Goal: Information Seeking & Learning: Learn about a topic

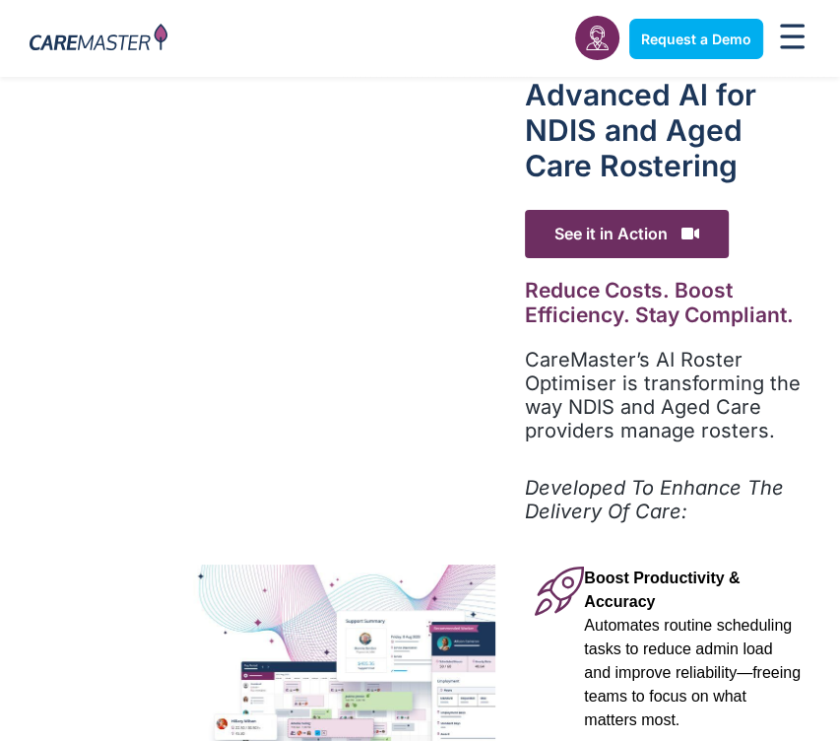
click at [297, 639] on img at bounding box center [247, 693] width 495 height 258
click at [471, 610] on img at bounding box center [247, 693] width 495 height 258
click at [634, 292] on h2 "Reduce Costs. Boost Efficiency. Stay Compliant." at bounding box center [668, 302] width 286 height 49
click at [633, 290] on h2 "Reduce Costs. Boost Efficiency. Stay Compliant." at bounding box center [668, 302] width 286 height 49
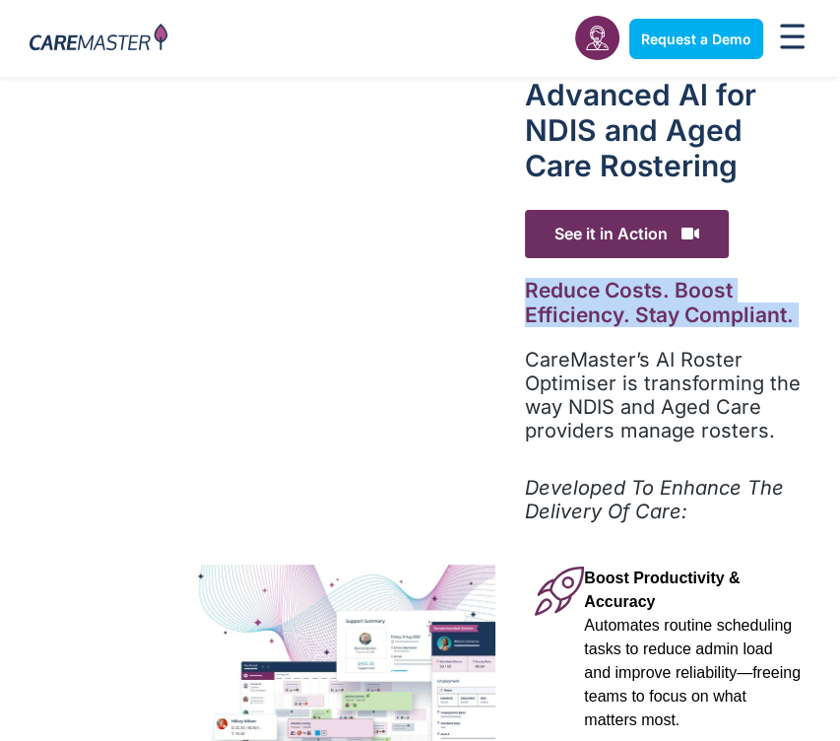
click at [633, 290] on h2 "Reduce Costs. Boost Efficiency. Stay Compliant." at bounding box center [668, 302] width 286 height 49
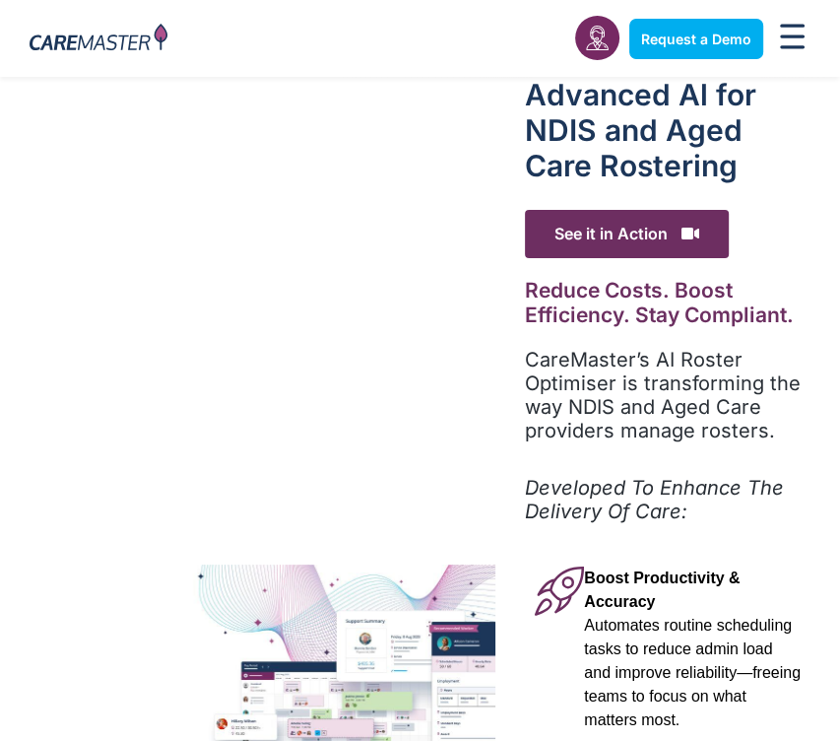
click at [610, 361] on p "CareMaster’s AI Roster Optimiser is transforming the way NDIS and Aged Care pro…" at bounding box center [668, 395] width 286 height 95
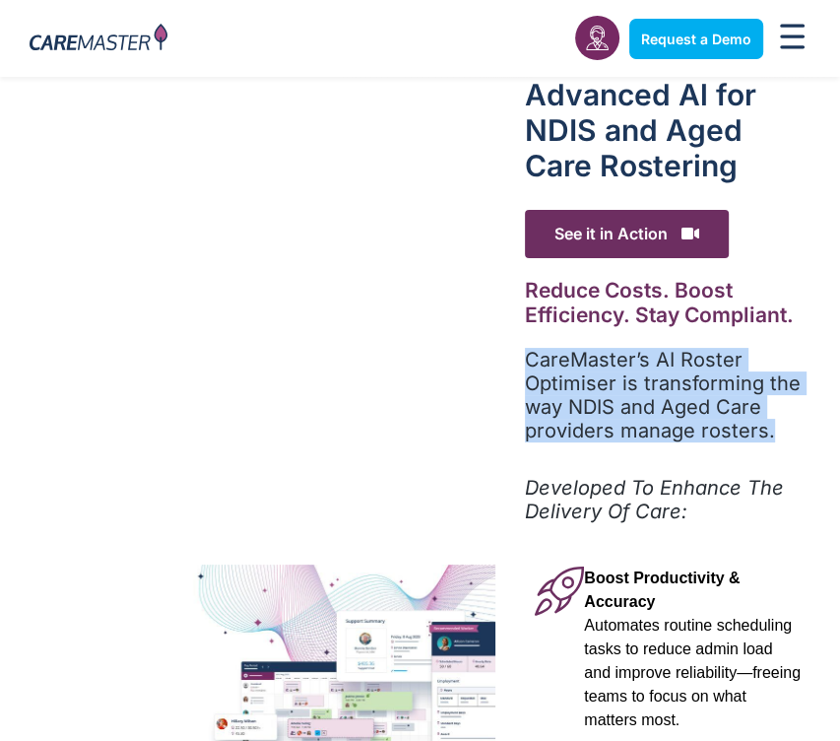
click at [610, 361] on p "CareMaster’s AI Roster Optimiser is transforming the way NDIS and Aged Care pro…" at bounding box center [668, 395] width 286 height 95
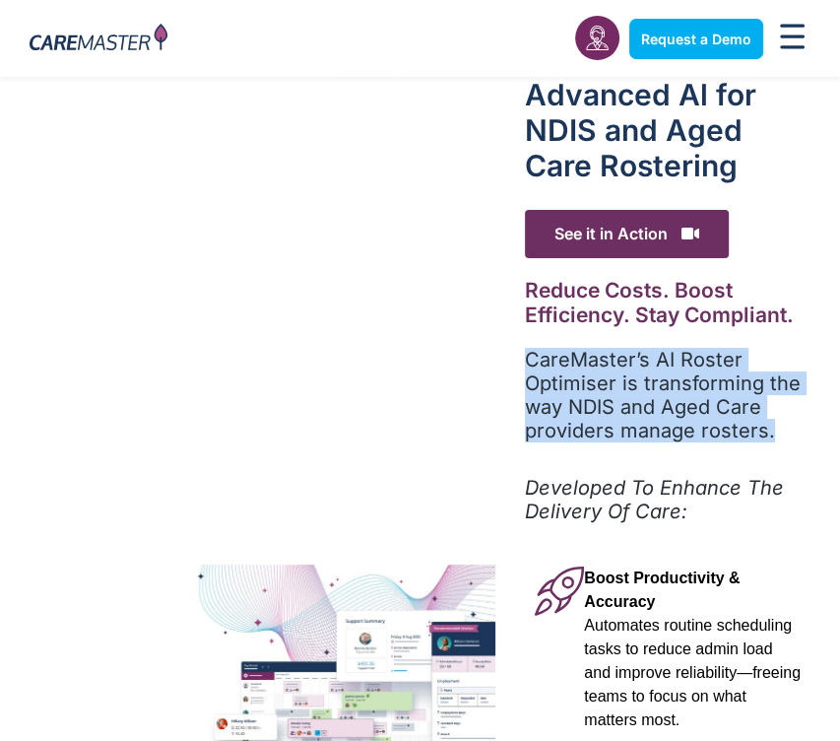
click at [610, 361] on p "CareMaster’s AI Roster Optimiser is transforming the way NDIS and Aged Care pro…" at bounding box center [668, 395] width 286 height 95
click at [598, 393] on p "CareMaster’s AI Roster Optimiser is transforming the way NDIS and Aged Care pro…" at bounding box center [668, 395] width 286 height 95
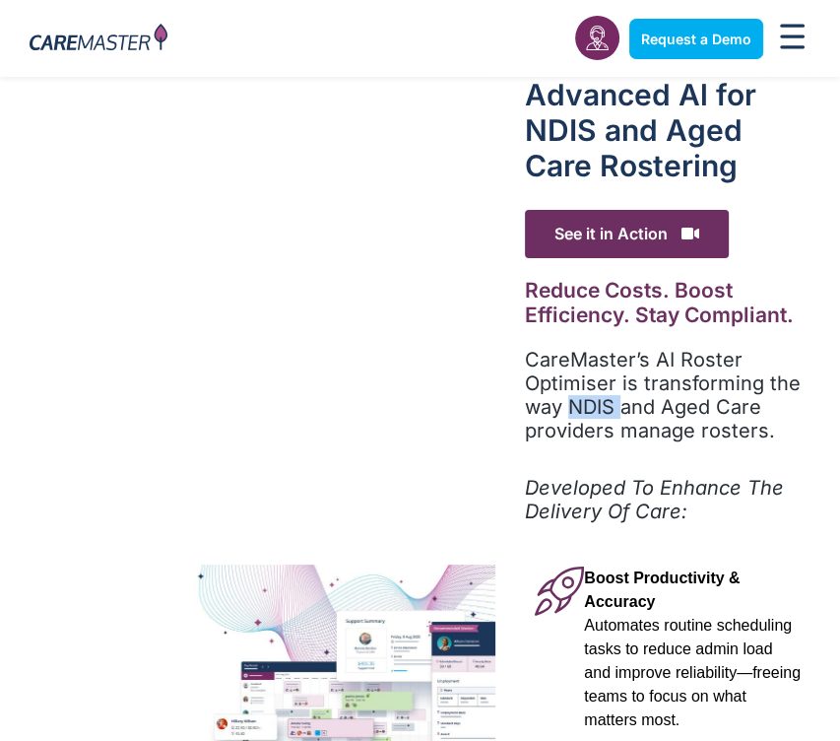
click at [598, 393] on p "CareMaster’s AI Roster Optimiser is transforming the way NDIS and Aged Care pro…" at bounding box center [668, 395] width 286 height 95
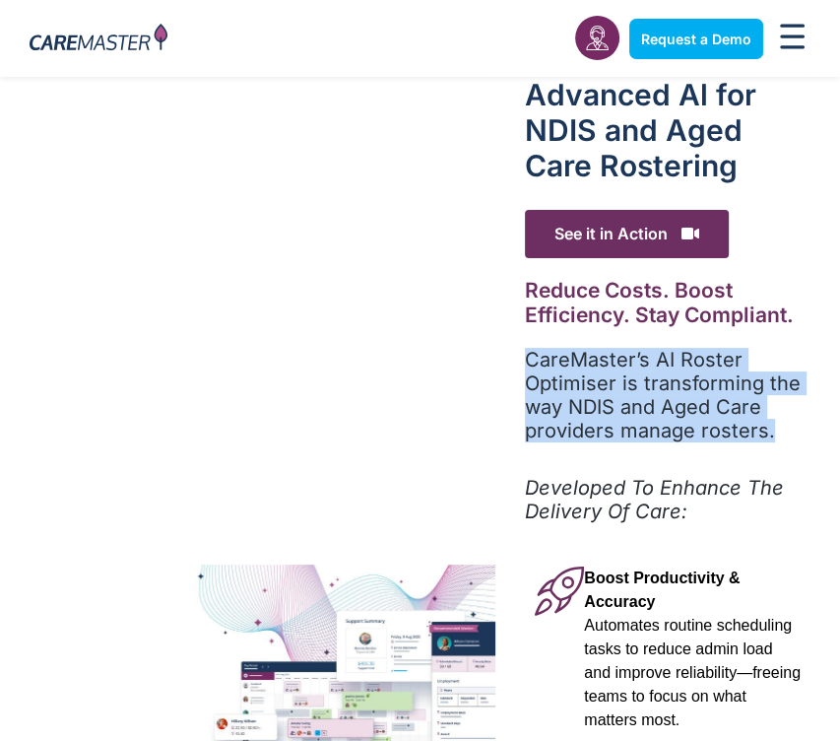
click at [598, 393] on p "CareMaster’s AI Roster Optimiser is transforming the way NDIS and Aged Care pro…" at bounding box center [668, 395] width 286 height 95
click at [671, 425] on p "CareMaster’s AI Roster Optimiser is transforming the way NDIS and Aged Care pro…" at bounding box center [668, 395] width 286 height 95
click at [533, 348] on p "CareMaster’s AI Roster Optimiser is transforming the way NDIS and Aged Care pro…" at bounding box center [668, 395] width 286 height 95
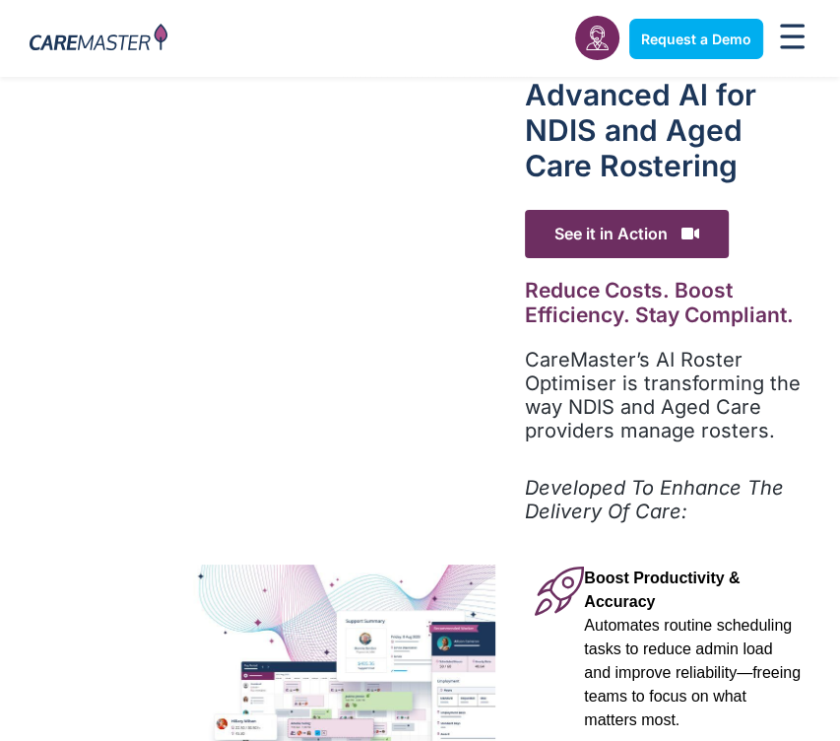
click at [507, 372] on div "Advanced Al for NDIS and Aged Care Rostering See it in Action Video Player [URL…" at bounding box center [667, 732] width 345 height 1311
click at [664, 432] on p "CareMaster’s AI Roster Optimiser is transforming the way NDIS and Aged Care pro…" at bounding box center [668, 395] width 286 height 95
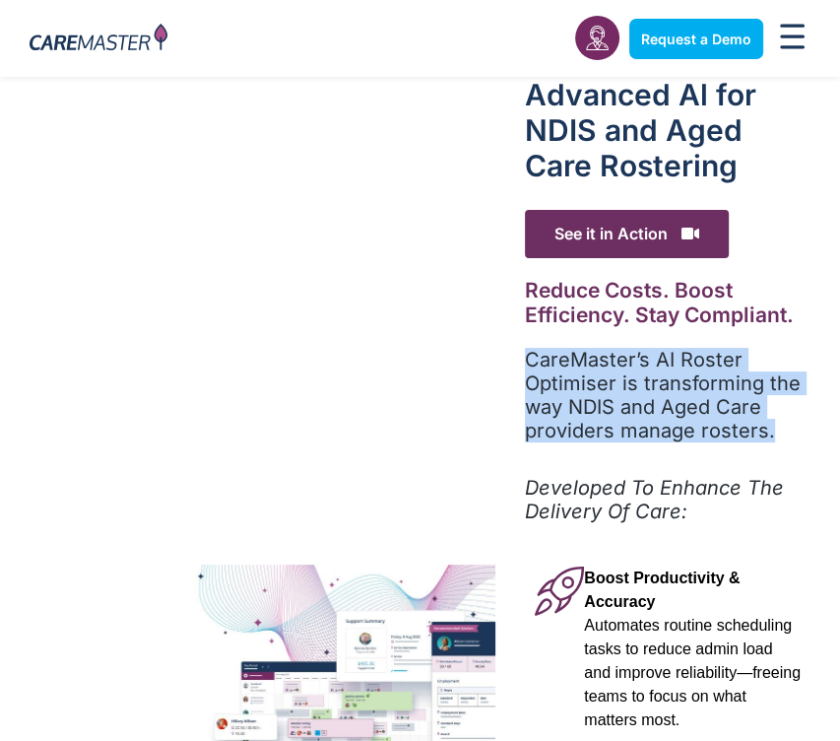
click at [664, 432] on p "CareMaster’s AI Roster Optimiser is transforming the way NDIS and Aged Care pro…" at bounding box center [668, 395] width 286 height 95
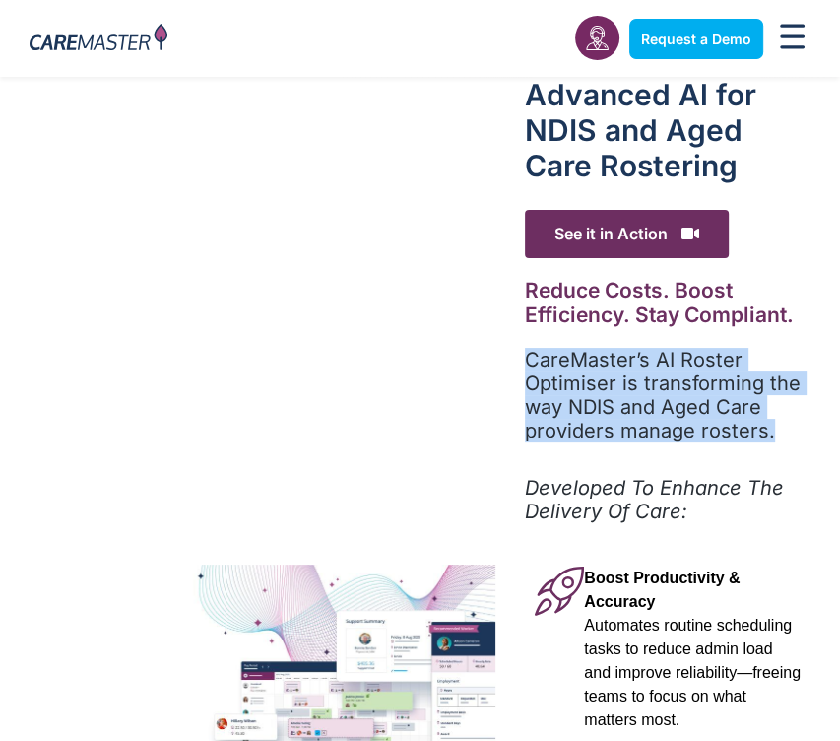
click at [664, 432] on p "CareMaster’s AI Roster Optimiser is transforming the way NDIS and Aged Care pro…" at bounding box center [668, 395] width 286 height 95
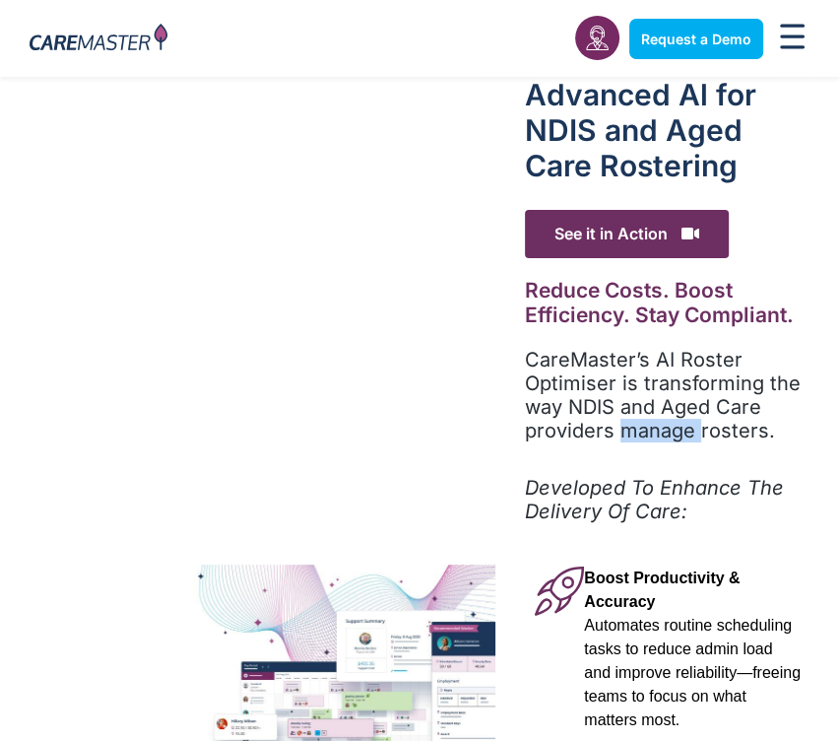
click at [664, 432] on p "CareMaster’s AI Roster Optimiser is transforming the way NDIS and Aged Care pro…" at bounding box center [668, 395] width 286 height 95
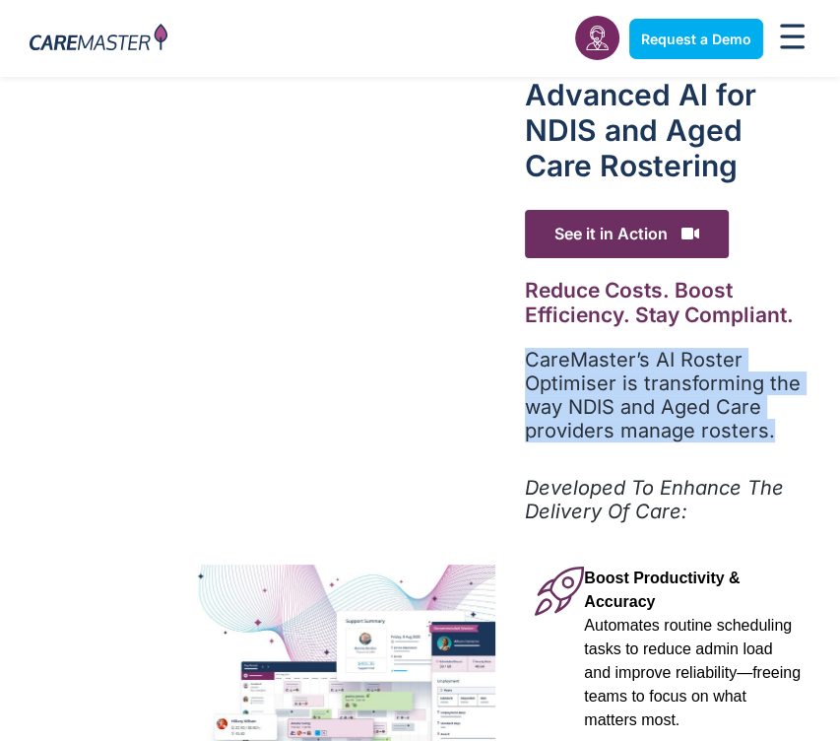
click at [664, 432] on p "CareMaster’s AI Roster Optimiser is transforming the way NDIS and Aged Care pro…" at bounding box center [668, 395] width 286 height 95
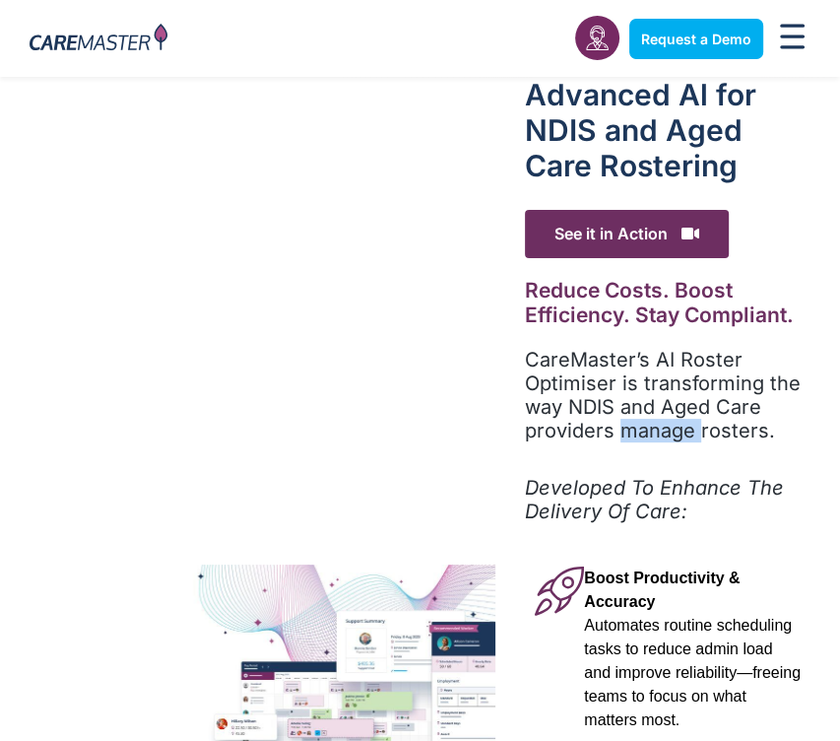
click at [664, 432] on p "CareMaster’s AI Roster Optimiser is transforming the way NDIS and Aged Care pro…" at bounding box center [668, 395] width 286 height 95
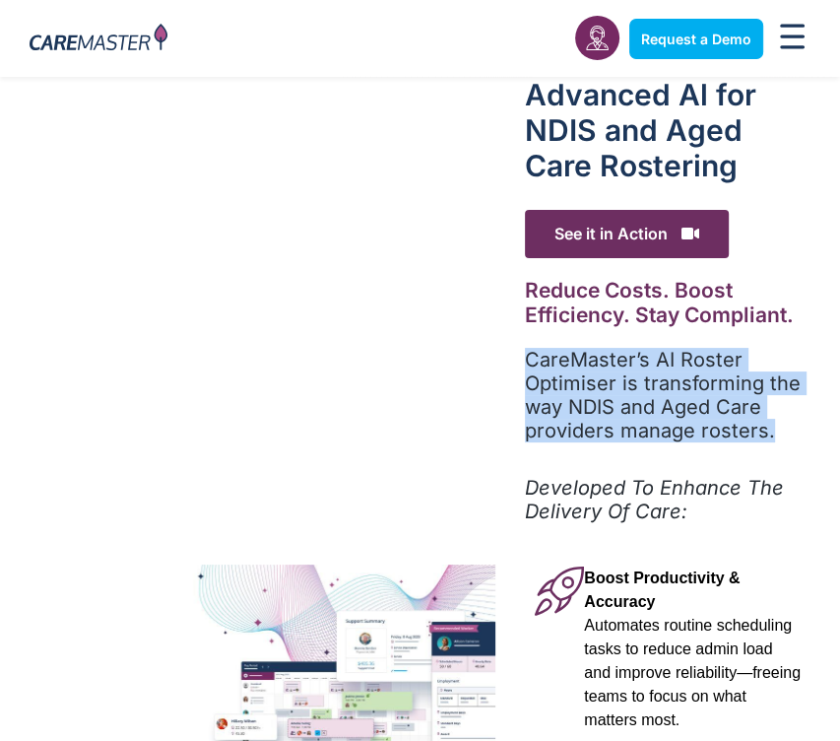
click at [664, 432] on p "CareMaster’s AI Roster Optimiser is transforming the way NDIS and Aged Care pro…" at bounding box center [668, 395] width 286 height 95
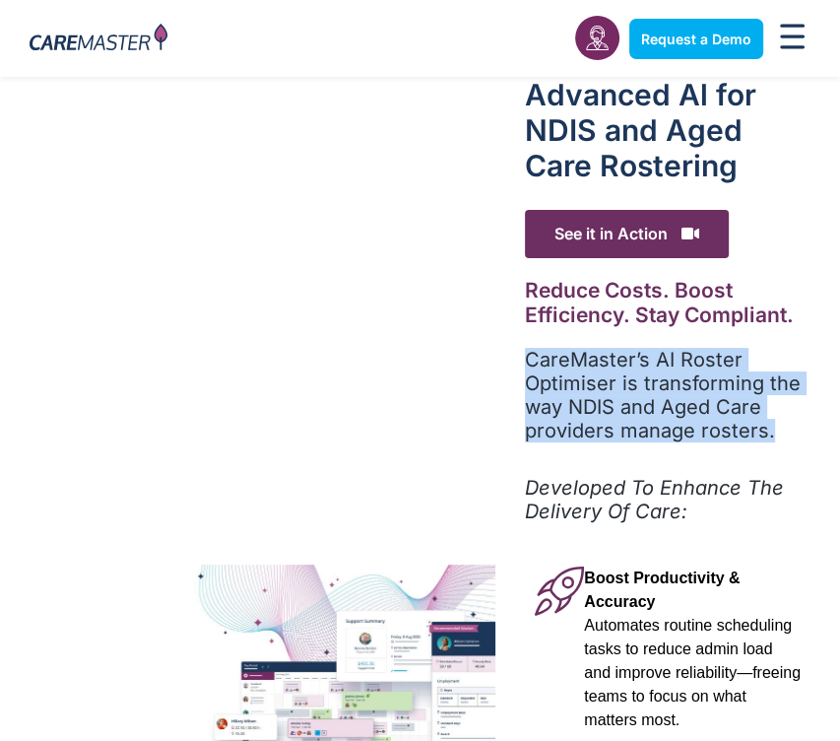
click at [664, 432] on p "CareMaster’s AI Roster Optimiser is transforming the way NDIS and Aged Care pro…" at bounding box center [668, 395] width 286 height 95
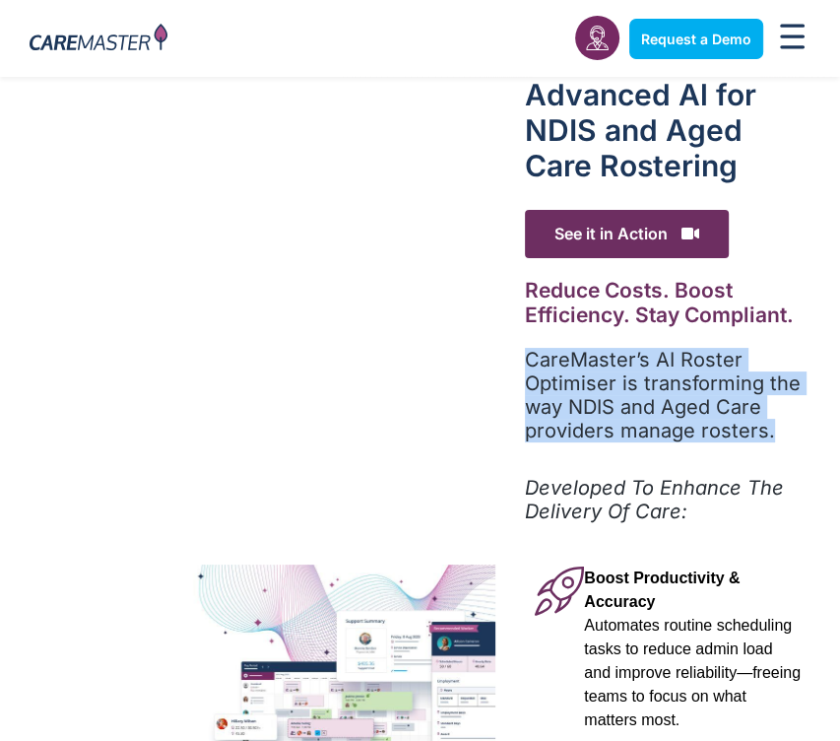
click at [664, 432] on p "CareMaster’s AI Roster Optimiser is transforming the way NDIS and Aged Care pro…" at bounding box center [668, 395] width 286 height 95
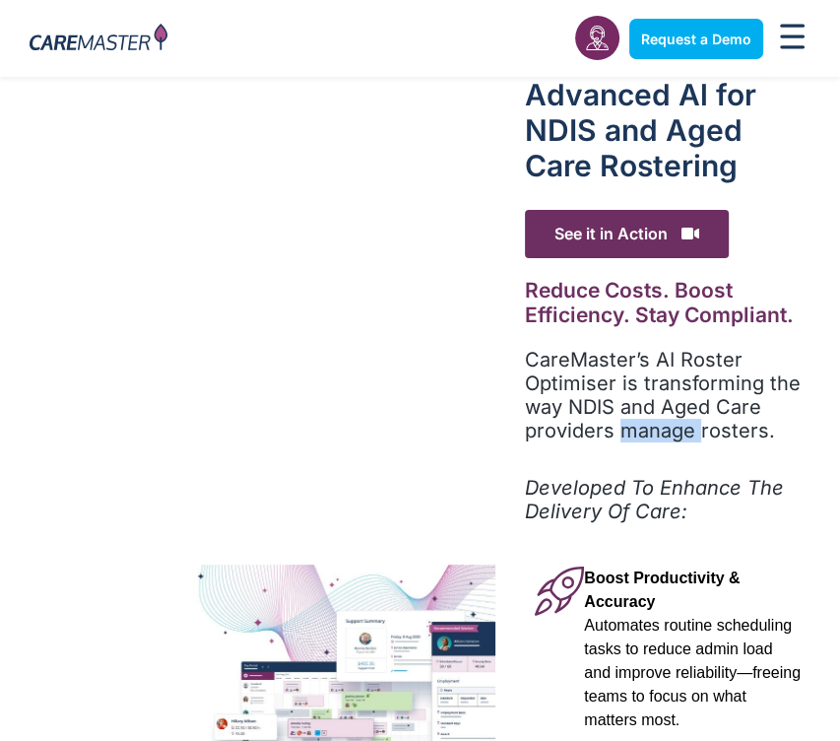
click at [664, 432] on p "CareMaster’s AI Roster Optimiser is transforming the way NDIS and Aged Care pro…" at bounding box center [668, 395] width 286 height 95
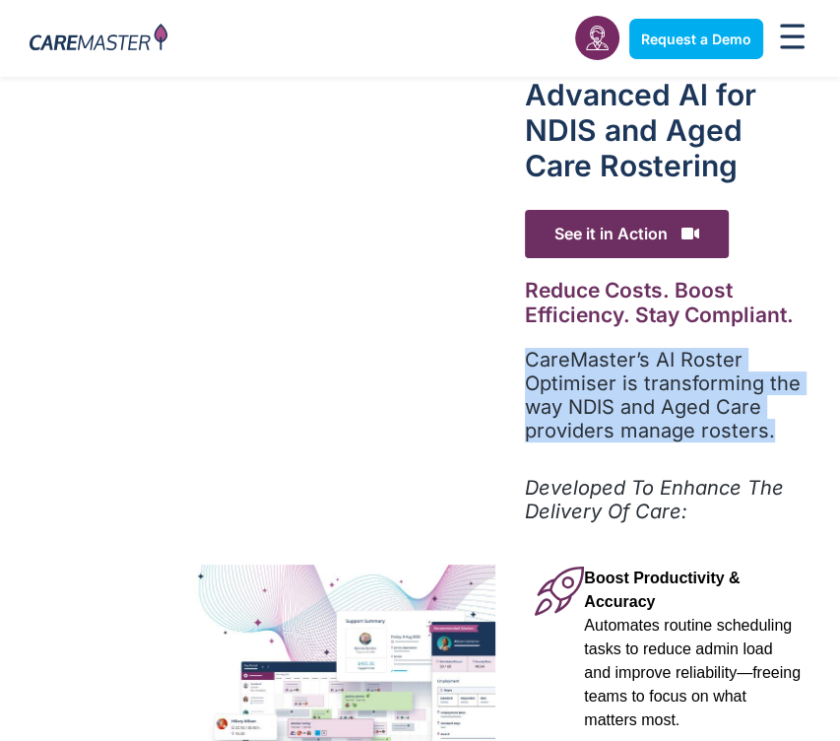
click at [664, 432] on p "CareMaster’s AI Roster Optimiser is transforming the way NDIS and Aged Care pro…" at bounding box center [668, 395] width 286 height 95
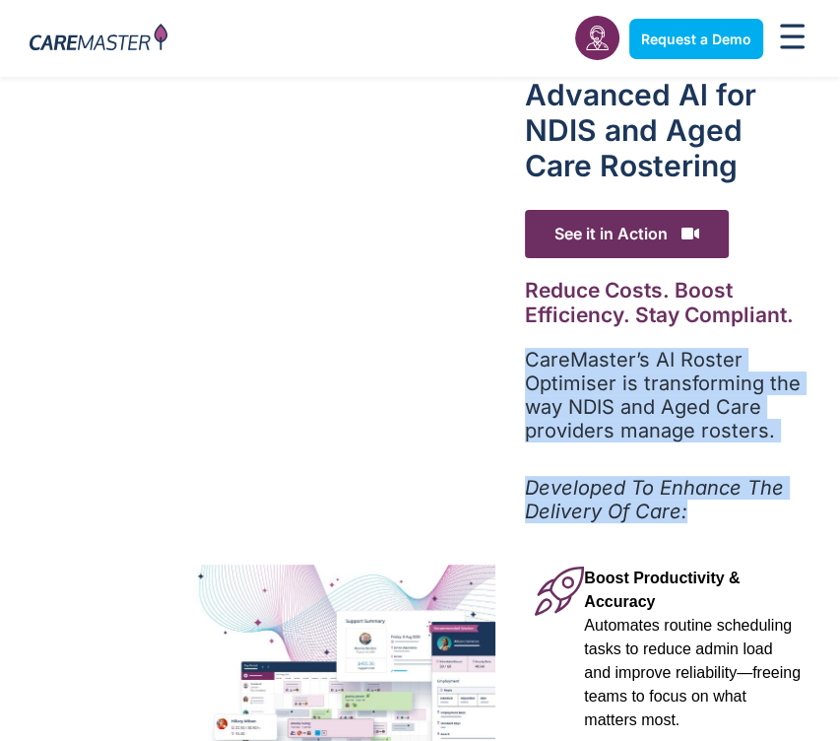
drag, startPoint x: 664, startPoint y: 432, endPoint x: 691, endPoint y: 482, distance: 56.4
click at [691, 482] on div "Advanced Al for NDIS and Aged Care Rostering See it in Action Video Player [URL…" at bounding box center [667, 732] width 345 height 1311
click at [696, 486] on em "Developed To Enhance The Delivery Of Care:" at bounding box center [654, 499] width 259 height 47
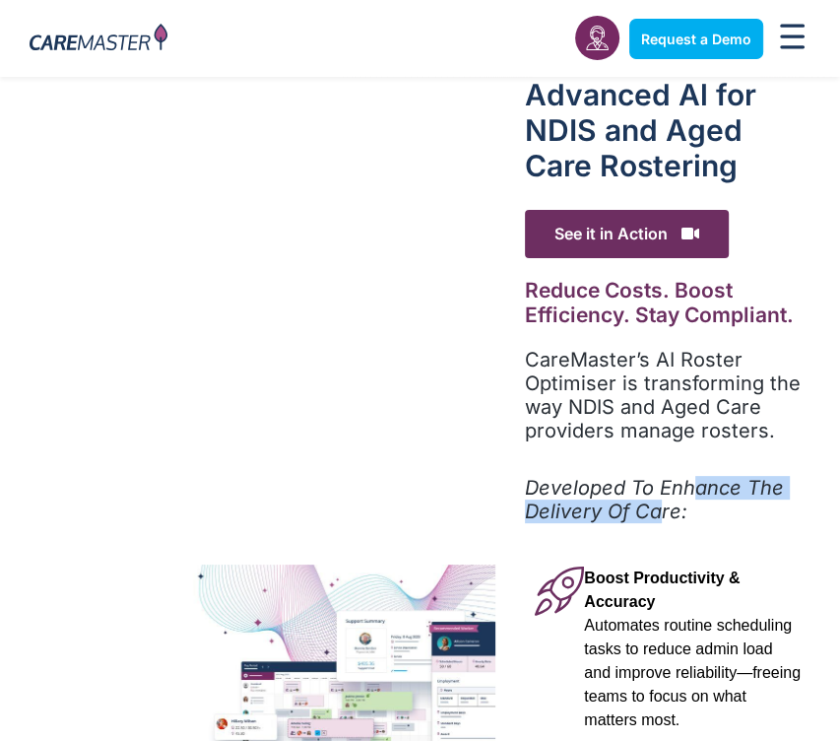
drag, startPoint x: 694, startPoint y: 481, endPoint x: 658, endPoint y: 503, distance: 42.9
click at [658, 503] on em "Developed To Enhance The Delivery Of Care:" at bounding box center [654, 499] width 259 height 47
click at [657, 503] on em "Developed To Enhance The Delivery Of Care:" at bounding box center [654, 499] width 259 height 47
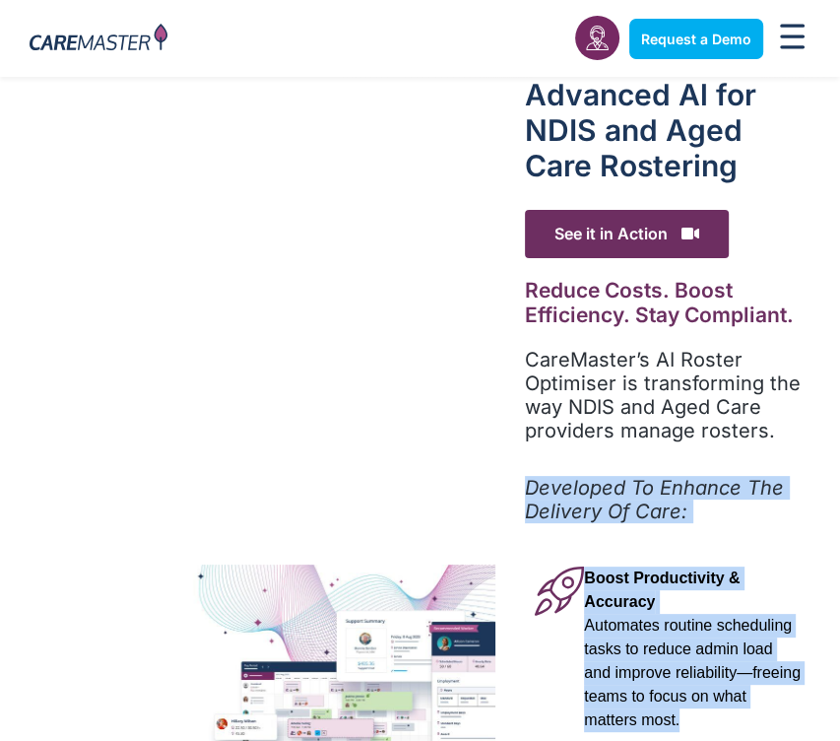
drag, startPoint x: 657, startPoint y: 503, endPoint x: 689, endPoint y: 594, distance: 95.9
click at [689, 594] on div "Advanced Al for NDIS and Aged Care Rostering See it in Action Video Player [URL…" at bounding box center [667, 732] width 345 height 1311
click at [689, 617] on span "Automates routine scheduling tasks to reduce admin load and improve reliability…" at bounding box center [692, 672] width 217 height 111
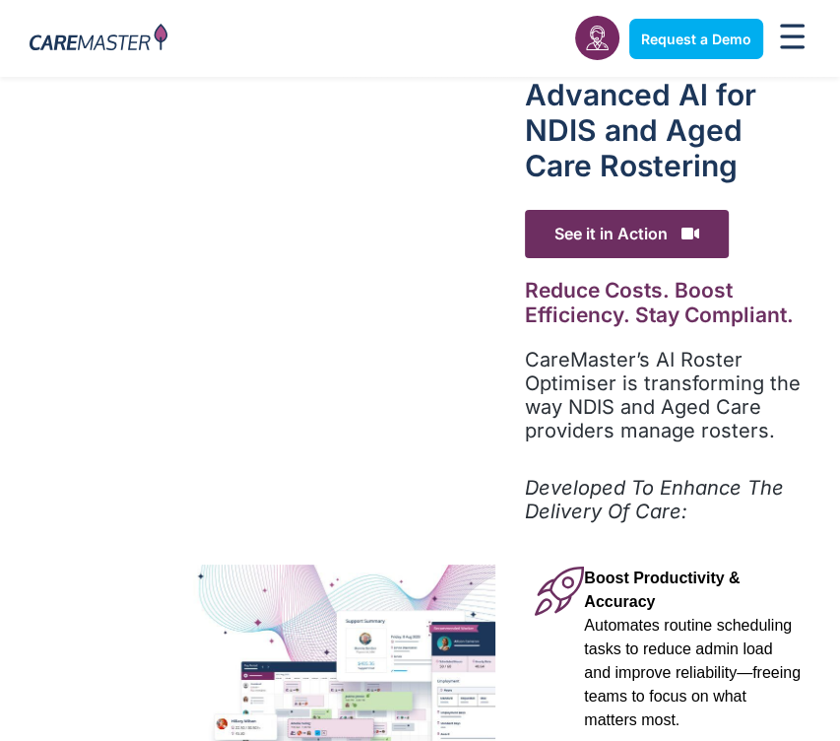
click at [689, 617] on span "Automates routine scheduling tasks to reduce admin load and improve reliability…" at bounding box center [692, 672] width 217 height 111
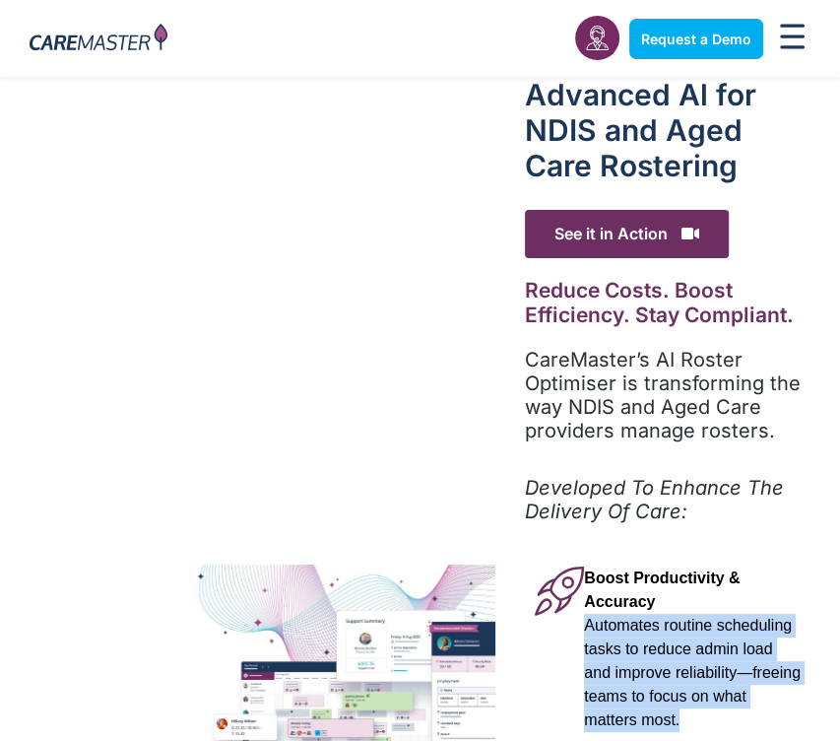
click at [688, 617] on span "Automates routine scheduling tasks to reduce admin load and improve reliability…" at bounding box center [692, 672] width 217 height 111
click at [686, 617] on span "Automates routine scheduling tasks to reduce admin load and improve reliability…" at bounding box center [692, 672] width 217 height 111
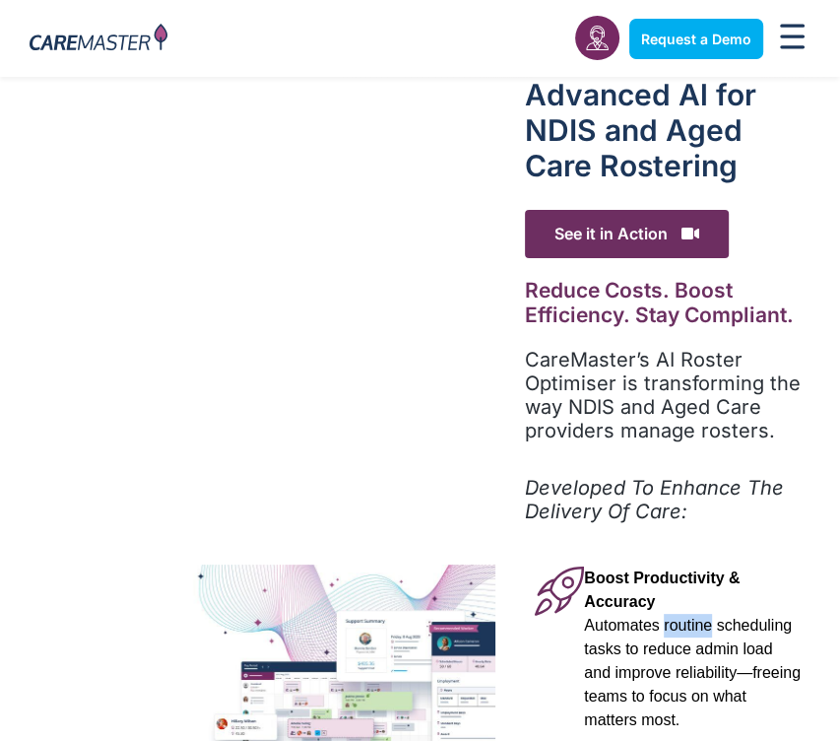
click at [686, 617] on span "Automates routine scheduling tasks to reduce admin load and improve reliability…" at bounding box center [692, 672] width 217 height 111
drag, startPoint x: 686, startPoint y: 591, endPoint x: 677, endPoint y: 569, distance: 23.4
click at [686, 617] on span "Automates routine scheduling tasks to reduce admin load and improve reliability…" at bounding box center [692, 672] width 217 height 111
click at [681, 577] on span "Boost Productivity & Accuracy" at bounding box center [662, 589] width 156 height 40
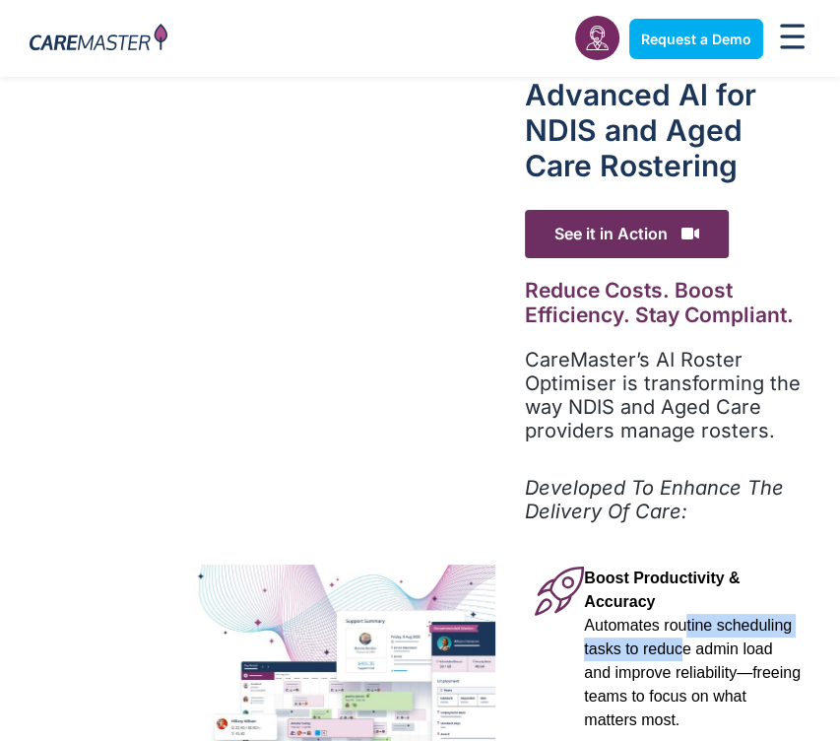
drag, startPoint x: 678, startPoint y: 616, endPoint x: 671, endPoint y: 633, distance: 19.0
click at [671, 634] on p "Boost Productivity & Accuracy Automates routine scheduling tasks to reduce admi…" at bounding box center [692, 648] width 217 height 165
click at [634, 635] on p "Boost Productivity & Accuracy Automates routine scheduling tasks to reduce admi…" at bounding box center [692, 648] width 217 height 165
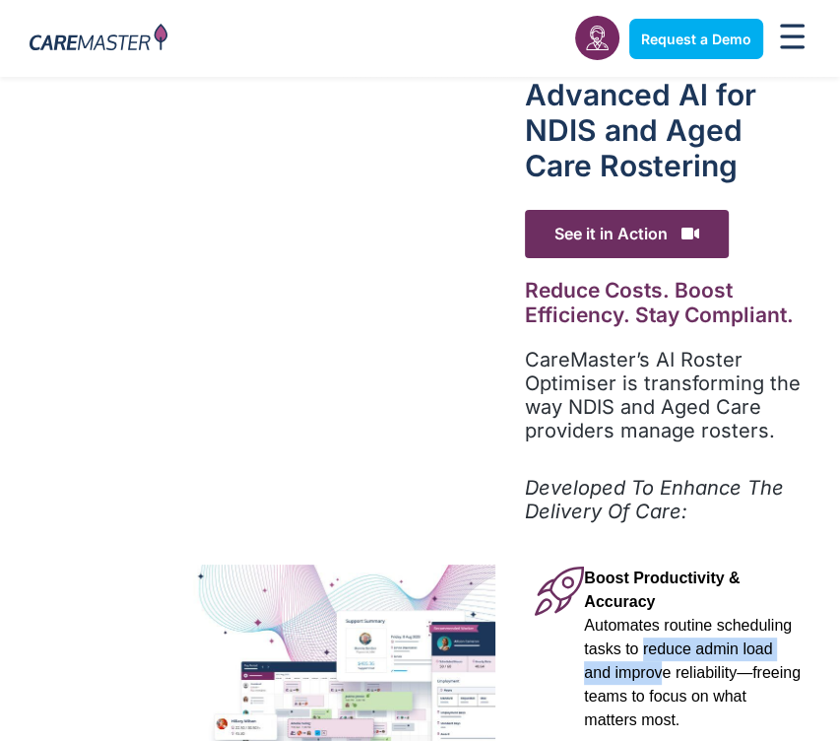
click at [634, 634] on p "Boost Productivity & Accuracy Automates routine scheduling tasks to reduce admi…" at bounding box center [692, 648] width 217 height 165
drag, startPoint x: 634, startPoint y: 629, endPoint x: 636, endPoint y: 619, distance: 11.0
click at [636, 619] on span "Automates routine scheduling tasks to reduce admin load and improve reliability…" at bounding box center [692, 672] width 217 height 111
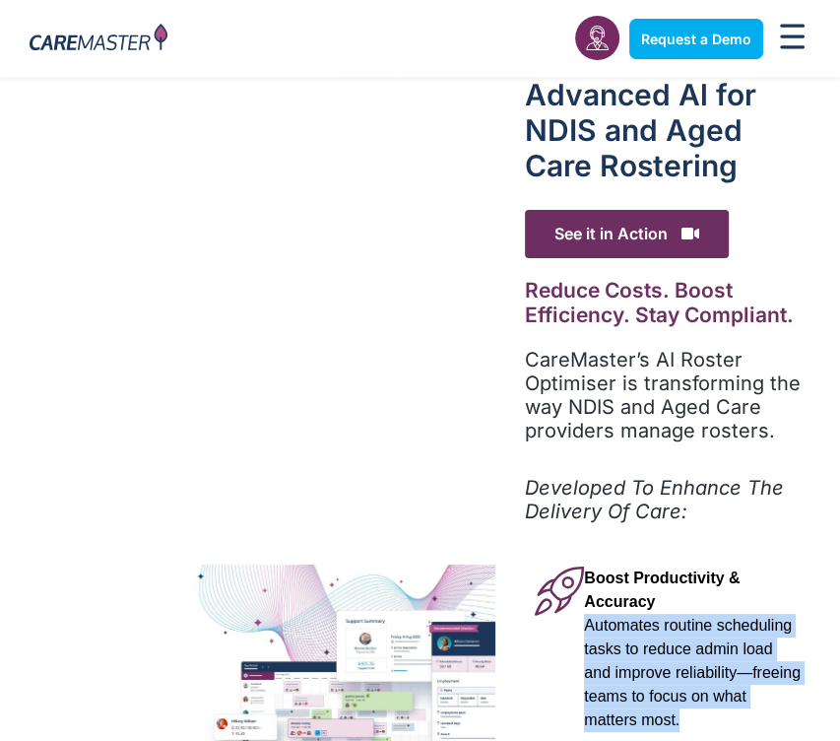
click at [636, 619] on span "Automates routine scheduling tasks to reduce admin load and improve reliability…" at bounding box center [692, 672] width 217 height 111
click at [667, 617] on span "Automates routine scheduling tasks to reduce admin load and improve reliability…" at bounding box center [692, 672] width 217 height 111
click at [654, 628] on span "Automates routine scheduling tasks to reduce admin load and improve reliability…" at bounding box center [692, 672] width 217 height 111
drag, startPoint x: 654, startPoint y: 631, endPoint x: 652, endPoint y: 641, distance: 10.0
click at [654, 631] on span "Automates routine scheduling tasks to reduce admin load and improve reliability…" at bounding box center [692, 672] width 217 height 111
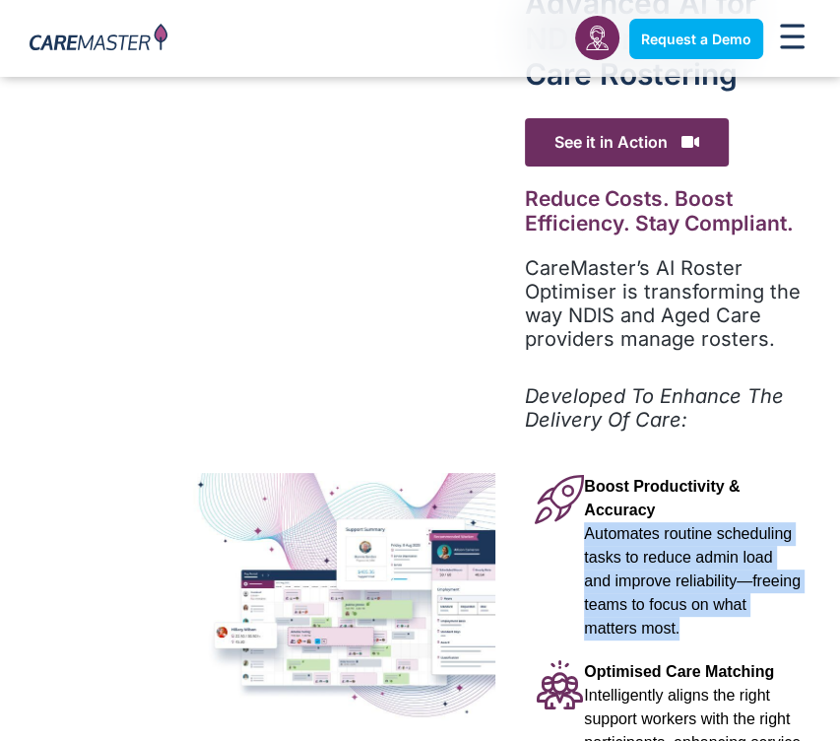
scroll to position [109, 0]
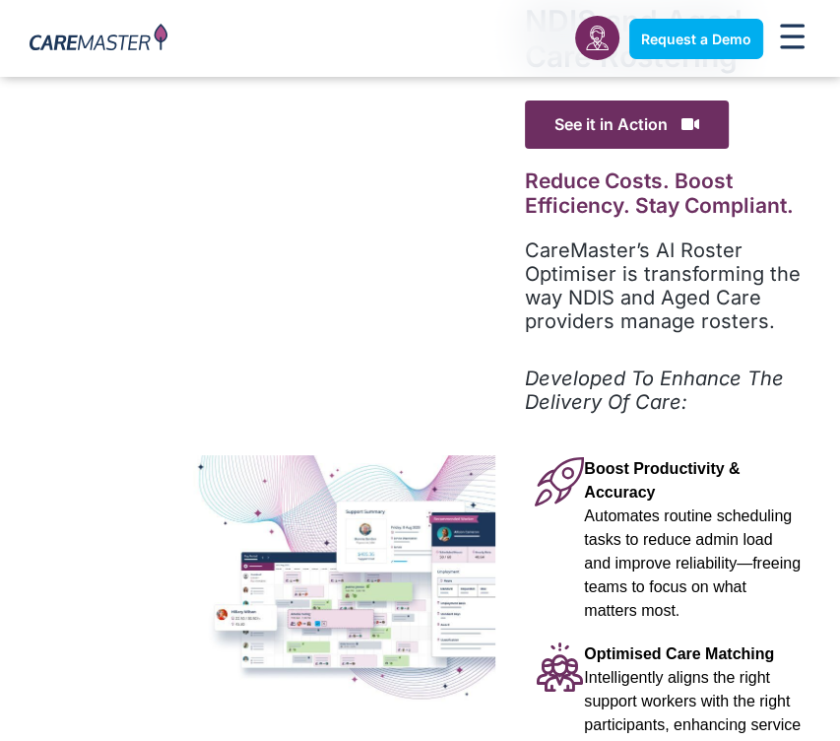
click at [709, 699] on span "Intelligently aligns the right support workers with the right participants, enh…" at bounding box center [692, 724] width 217 height 111
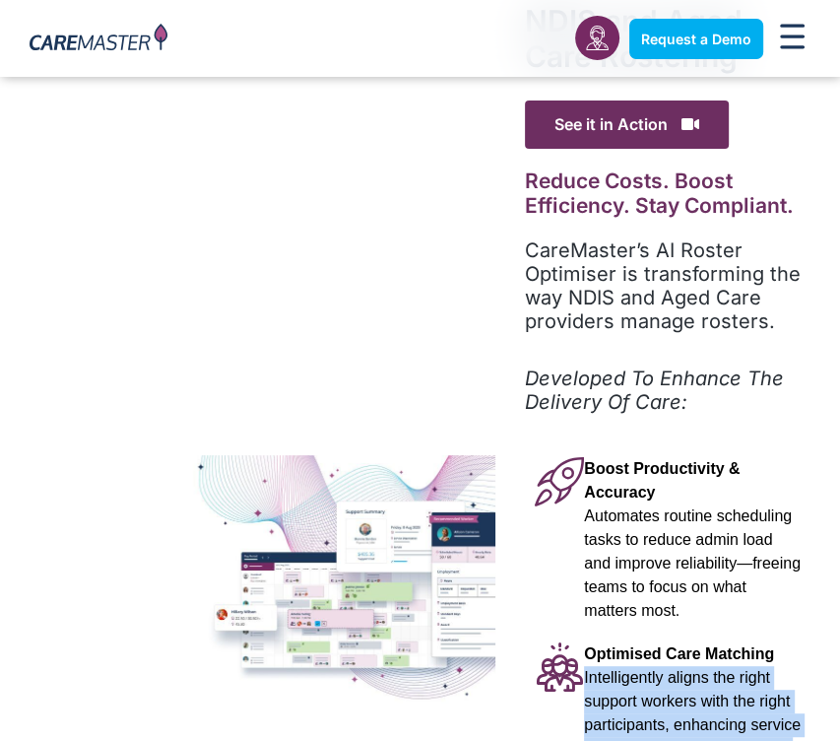
click at [709, 699] on span "Intelligently aligns the right support workers with the right participants, enh…" at bounding box center [692, 724] width 217 height 111
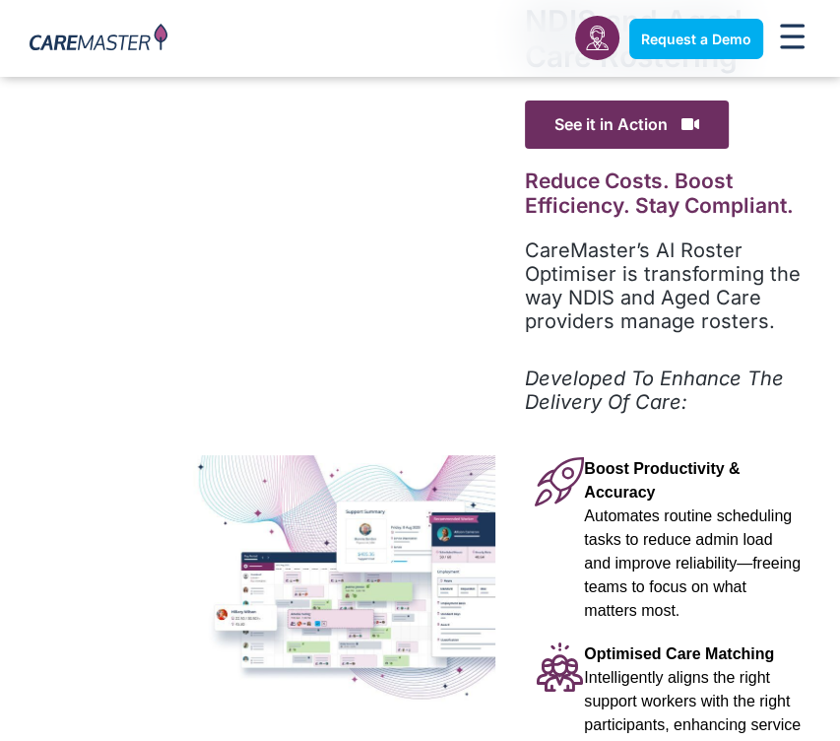
click at [764, 700] on span "Intelligently aligns the right support workers with the right participants, enh…" at bounding box center [692, 724] width 217 height 111
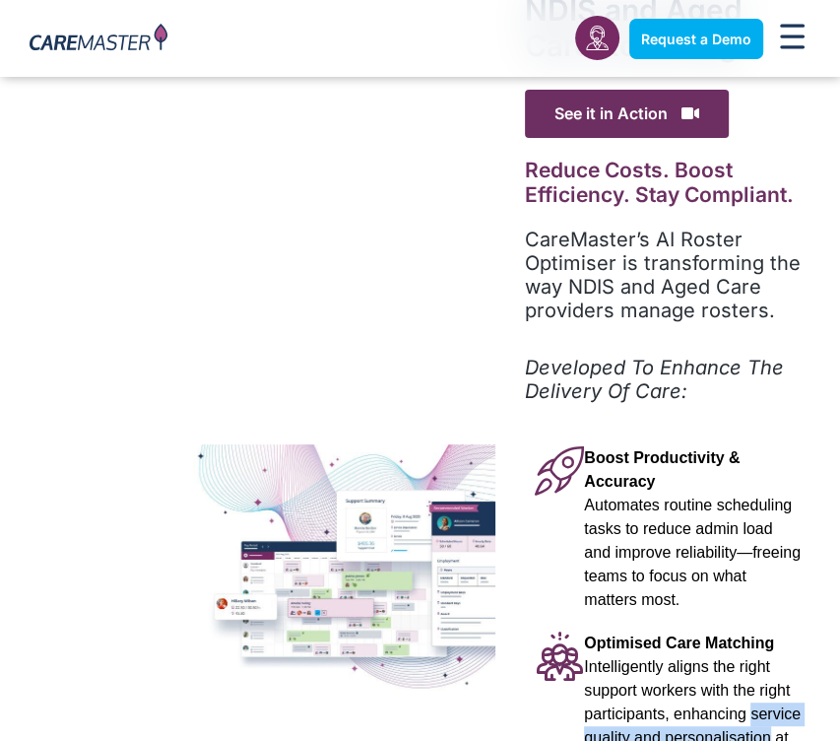
drag, startPoint x: 764, startPoint y: 700, endPoint x: 699, endPoint y: 708, distance: 65.5
click at [699, 708] on span "Intelligently aligns the right support workers with the right participants, enh…" at bounding box center [692, 713] width 217 height 111
click at [700, 706] on span "Intelligently aligns the right support workers with the right participants, enh…" at bounding box center [692, 713] width 217 height 111
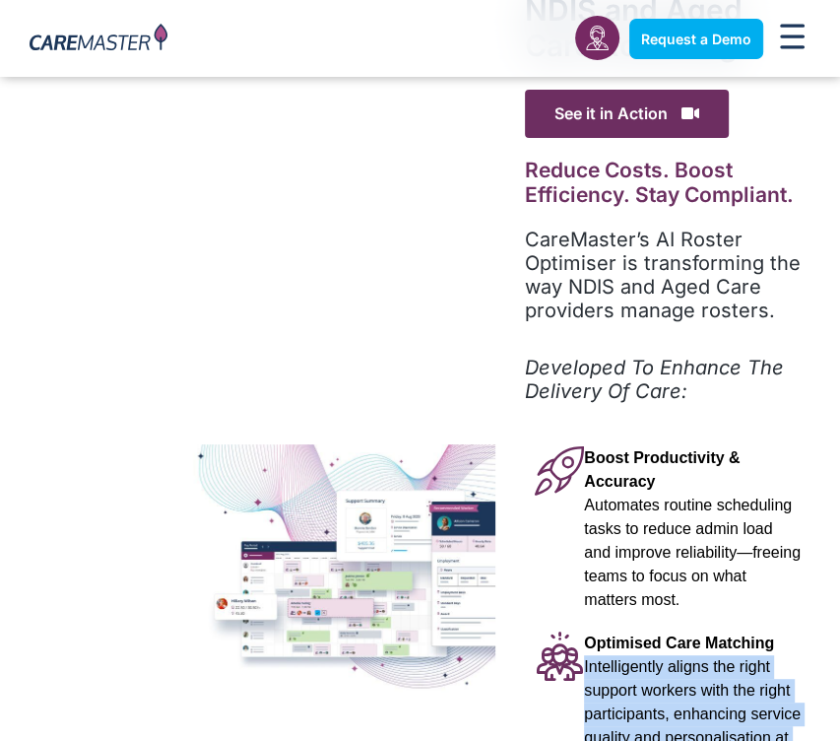
click at [700, 706] on span "Intelligently aligns the right support workers with the right participants, enh…" at bounding box center [692, 713] width 217 height 111
click at [383, 550] on img at bounding box center [247, 573] width 495 height 258
click at [381, 563] on img at bounding box center [247, 573] width 495 height 258
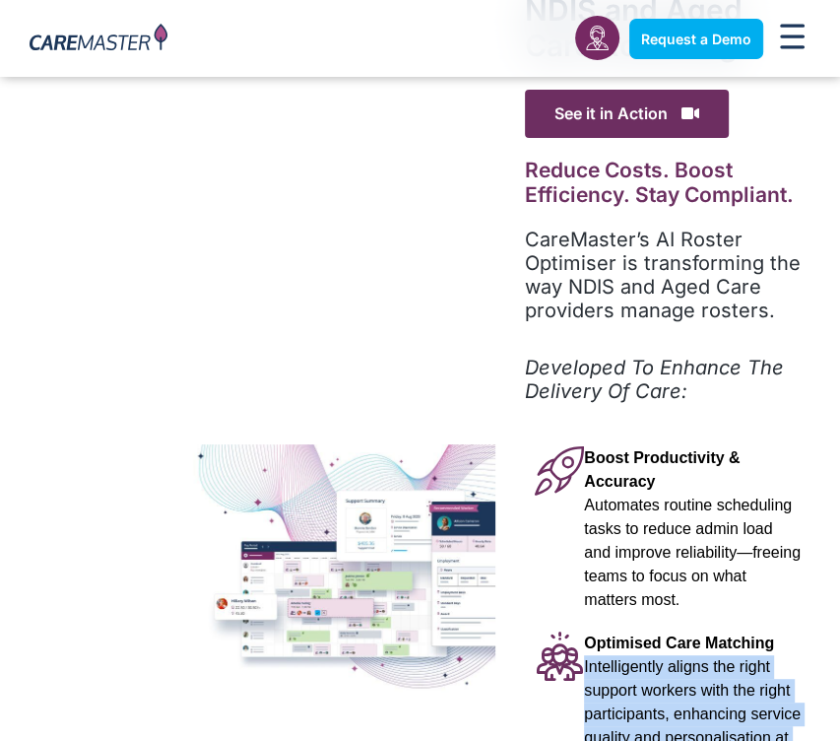
click at [372, 554] on img at bounding box center [247, 573] width 495 height 258
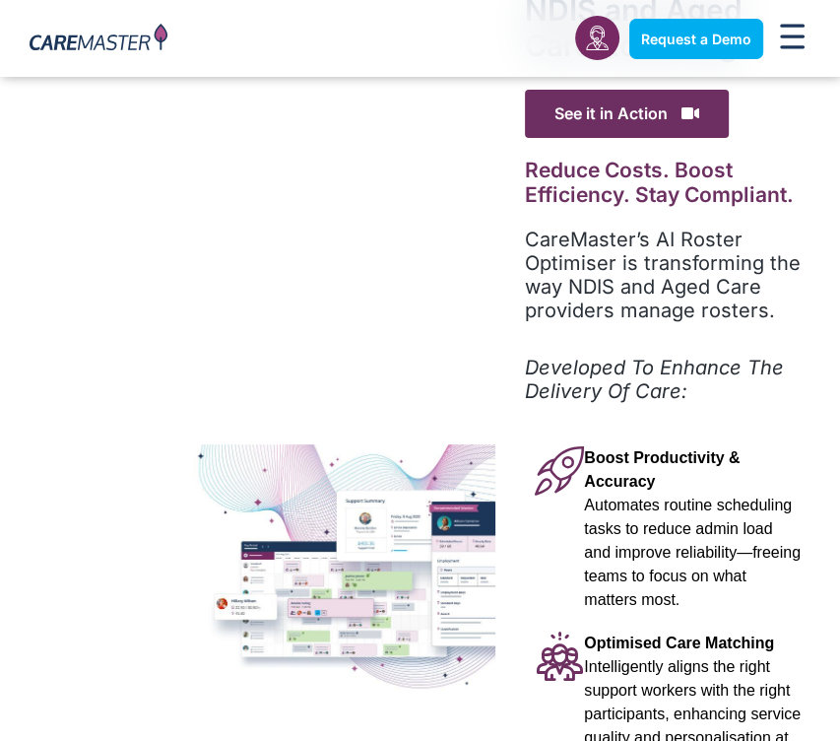
drag, startPoint x: 662, startPoint y: 458, endPoint x: 658, endPoint y: 491, distance: 32.7
click at [659, 487] on p "Boost Productivity & Accuracy Automates routine scheduling tasks to reduce admi…" at bounding box center [692, 528] width 217 height 165
click at [642, 496] on span "Automates routine scheduling tasks to reduce admin load and improve reliability…" at bounding box center [692, 551] width 217 height 111
click at [654, 513] on span "Automates routine scheduling tasks to reduce admin load and improve reliability…" at bounding box center [692, 551] width 217 height 111
click at [659, 538] on p "Boost Productivity & Accuracy Automates routine scheduling tasks to reduce admi…" at bounding box center [692, 528] width 217 height 165
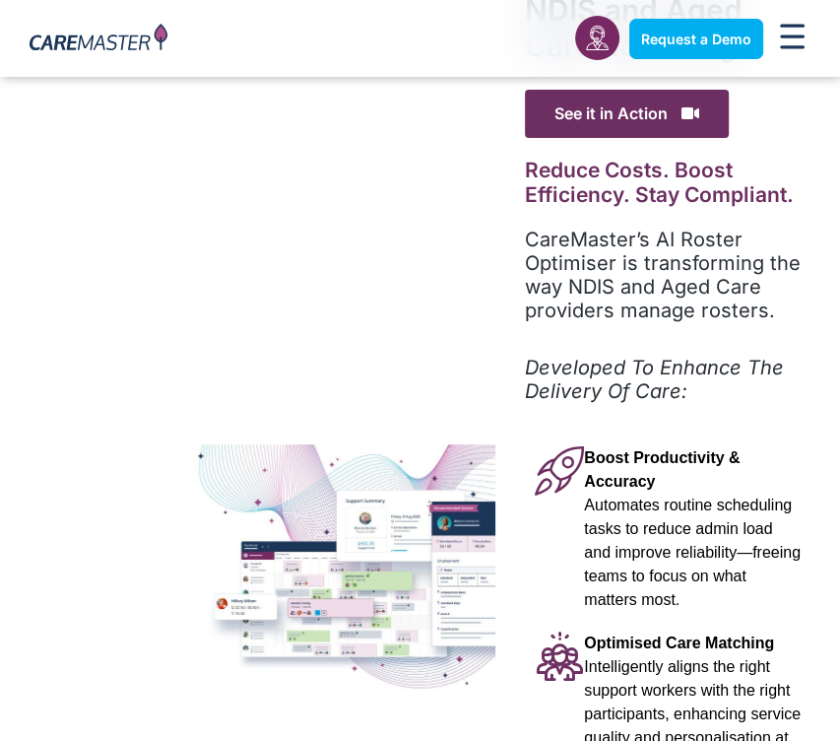
click at [663, 552] on span "Automates routine scheduling tasks to reduce admin load and improve reliability…" at bounding box center [692, 551] width 217 height 111
click at [603, 577] on span "Automates routine scheduling tasks to reduce admin load and improve reliability…" at bounding box center [692, 551] width 217 height 111
click at [622, 634] on span "Optimised Care Matching" at bounding box center [679, 642] width 190 height 17
click at [634, 658] on span "Intelligently aligns the right support workers with the right participants, enh…" at bounding box center [692, 713] width 217 height 111
drag, startPoint x: 644, startPoint y: 676, endPoint x: 658, endPoint y: 722, distance: 48.3
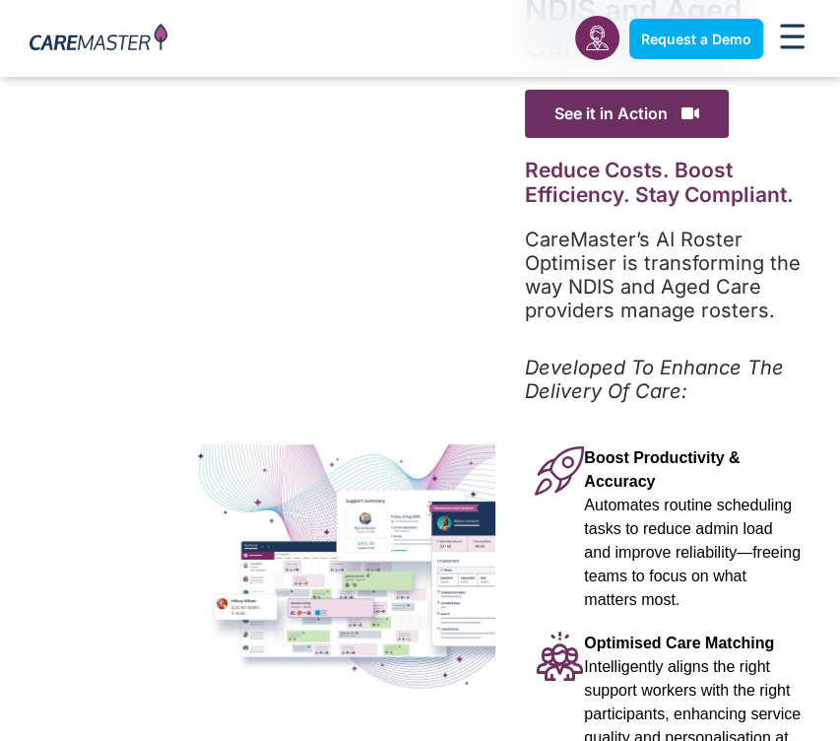
click at [648, 676] on p "Optimised Care Matching Intelligently aligns the right support workers with the…" at bounding box center [692, 702] width 217 height 142
click at [646, 691] on span "Intelligently aligns the right support workers with the right participants, enh…" at bounding box center [692, 713] width 217 height 111
click at [651, 717] on span "Intelligently aligns the right support workers with the right participants, enh…" at bounding box center [692, 713] width 217 height 111
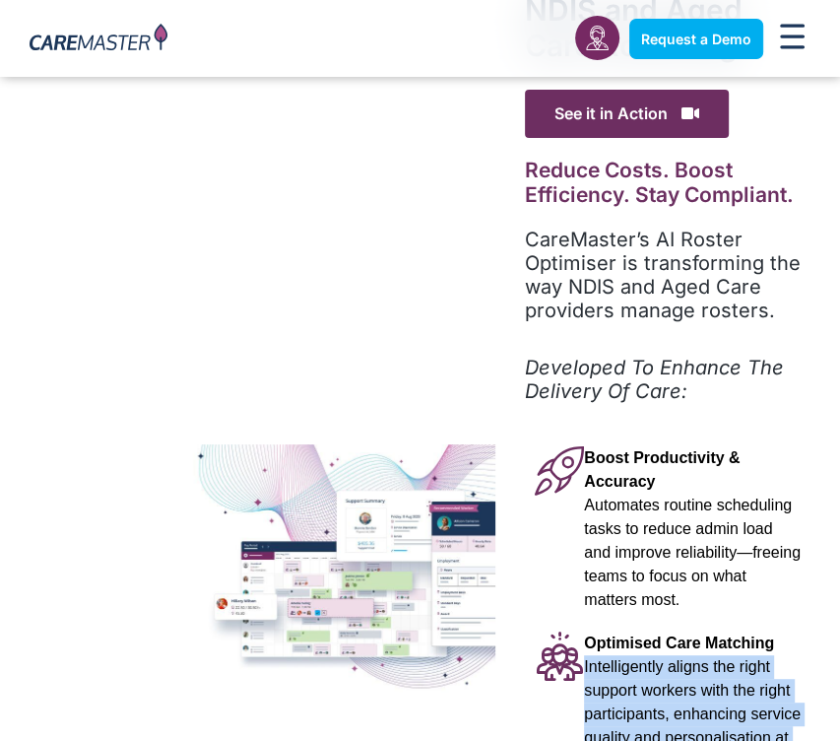
drag, startPoint x: 651, startPoint y: 716, endPoint x: 647, endPoint y: 692, distance: 24.0
click at [652, 714] on span "Intelligently aligns the right support workers with the right participants, enh…" at bounding box center [692, 713] width 217 height 111
click at [289, 559] on img at bounding box center [247, 573] width 495 height 258
click at [292, 561] on img at bounding box center [247, 573] width 495 height 258
click at [296, 561] on img at bounding box center [247, 573] width 495 height 258
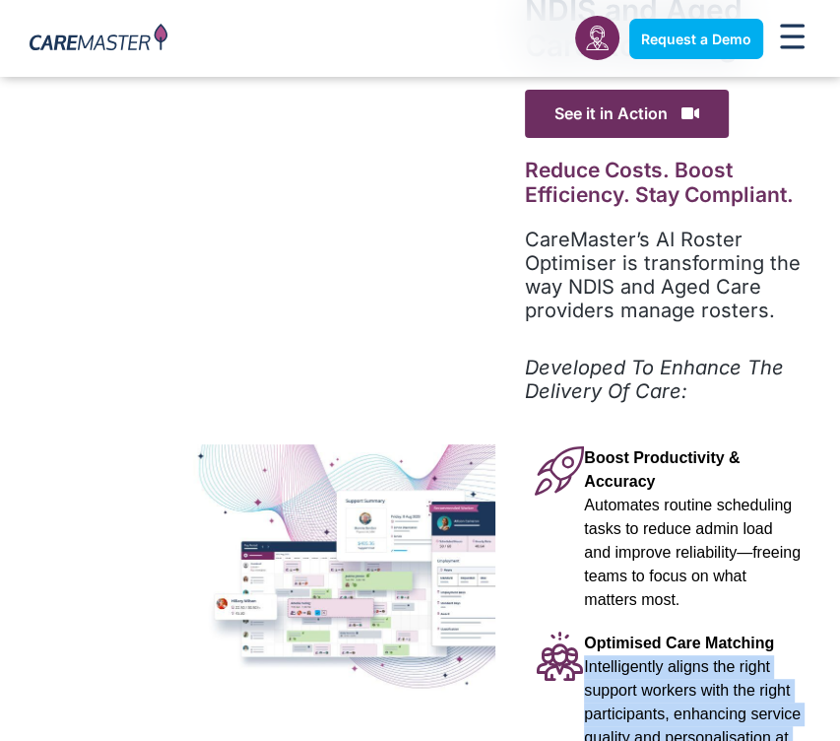
click at [307, 571] on img at bounding box center [247, 573] width 495 height 258
click at [307, 572] on img at bounding box center [247, 573] width 495 height 258
click at [310, 573] on img at bounding box center [247, 573] width 495 height 258
click at [310, 567] on img at bounding box center [247, 573] width 495 height 258
drag, startPoint x: 310, startPoint y: 567, endPoint x: 314, endPoint y: 555, distance: 13.4
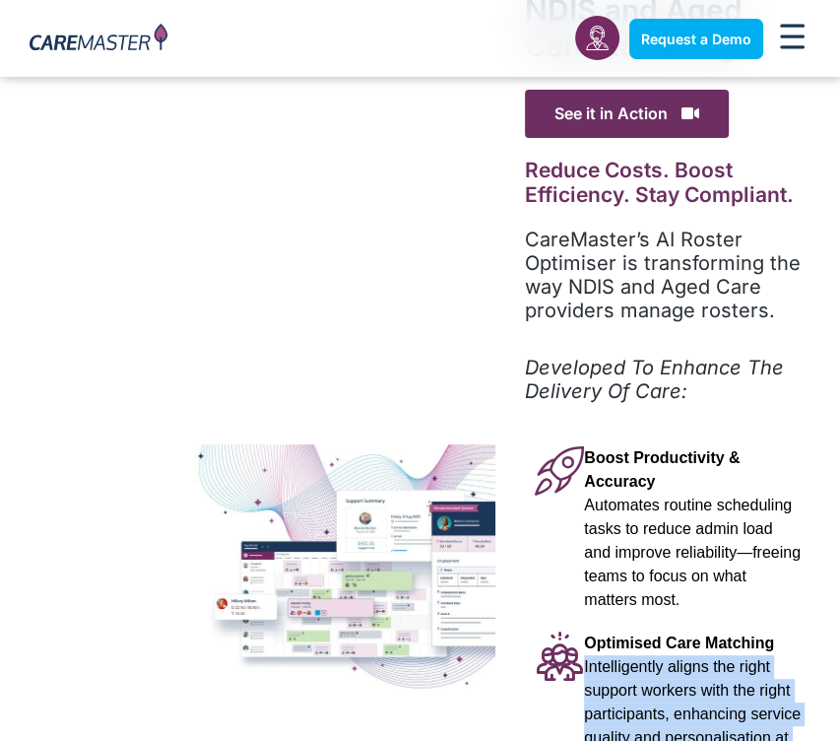
click at [317, 552] on img at bounding box center [247, 573] width 495 height 258
click at [315, 547] on img at bounding box center [247, 573] width 495 height 258
click at [310, 624] on img at bounding box center [247, 573] width 495 height 258
click at [325, 610] on img at bounding box center [247, 573] width 495 height 258
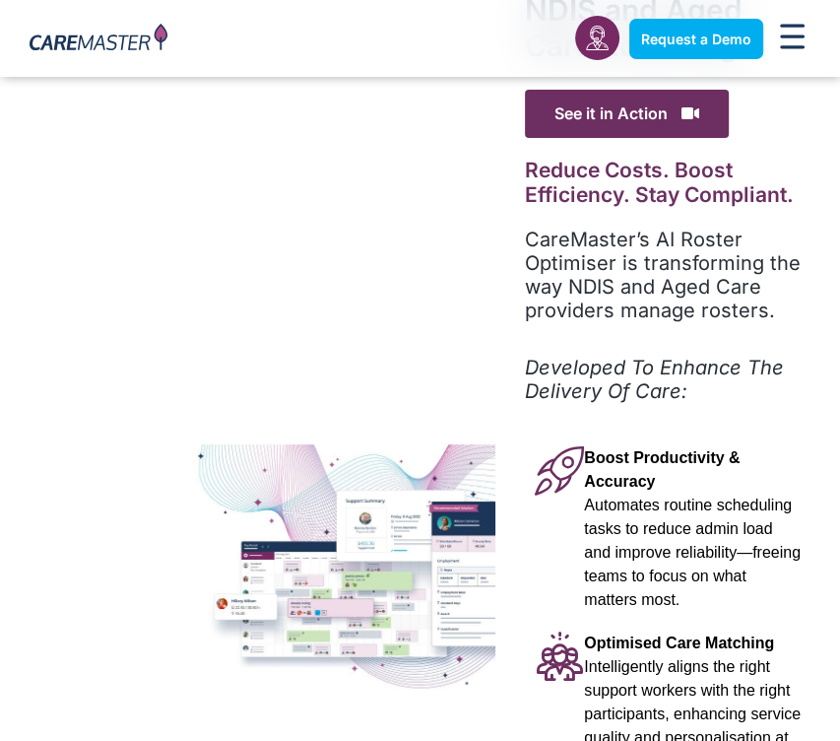
click at [677, 496] on span "Automates routine scheduling tasks to reduce admin load and improve reliability…" at bounding box center [692, 551] width 217 height 111
click at [659, 500] on span "Automates routine scheduling tasks to reduce admin load and improve reliability…" at bounding box center [692, 551] width 217 height 111
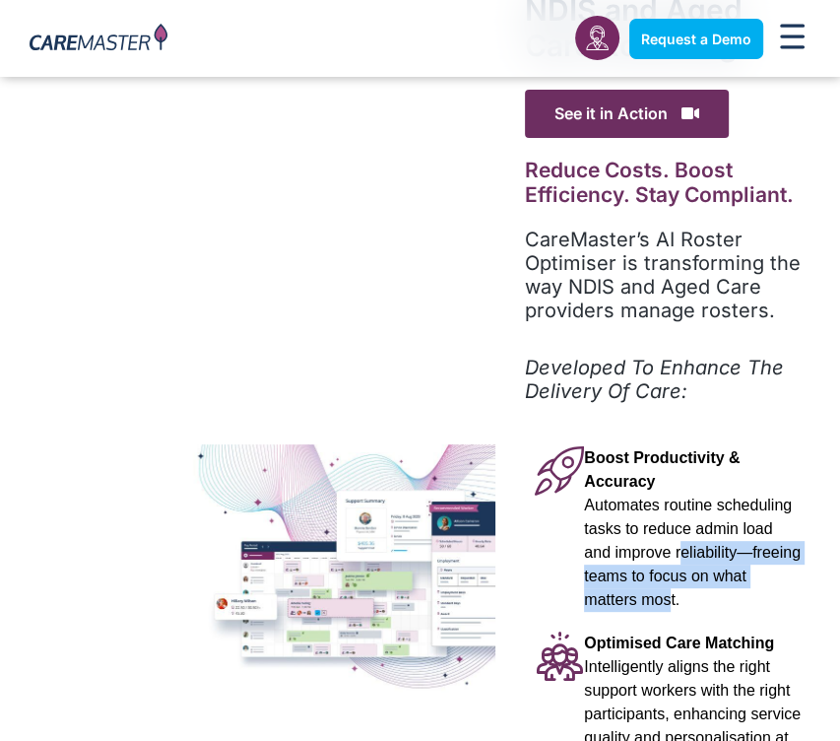
drag, startPoint x: 646, startPoint y: 522, endPoint x: 611, endPoint y: 574, distance: 63.1
click at [611, 574] on span "Automates routine scheduling tasks to reduce admin load and improve reliability…" at bounding box center [692, 551] width 217 height 111
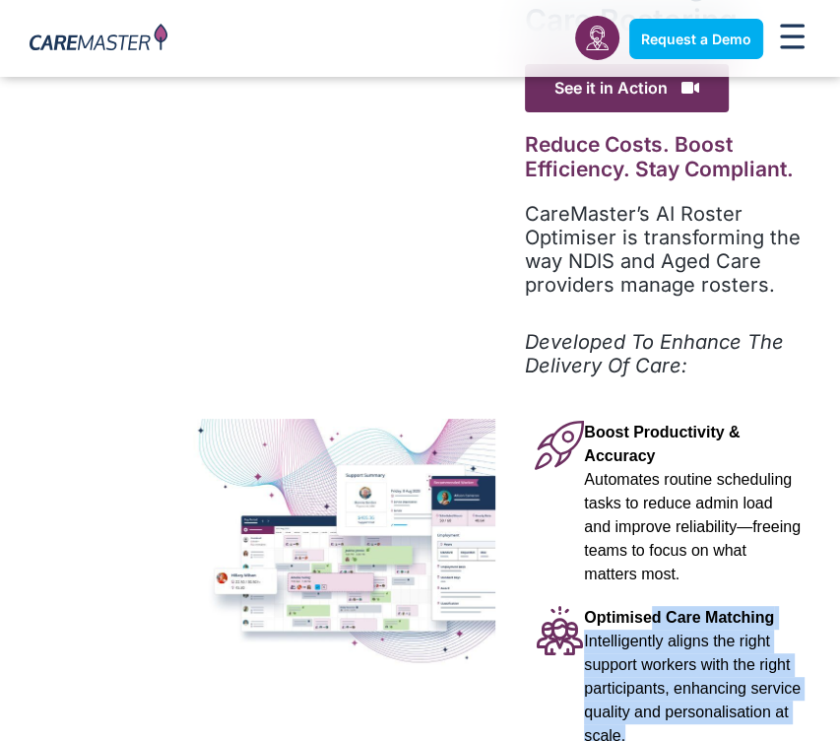
scroll to position [154, 0]
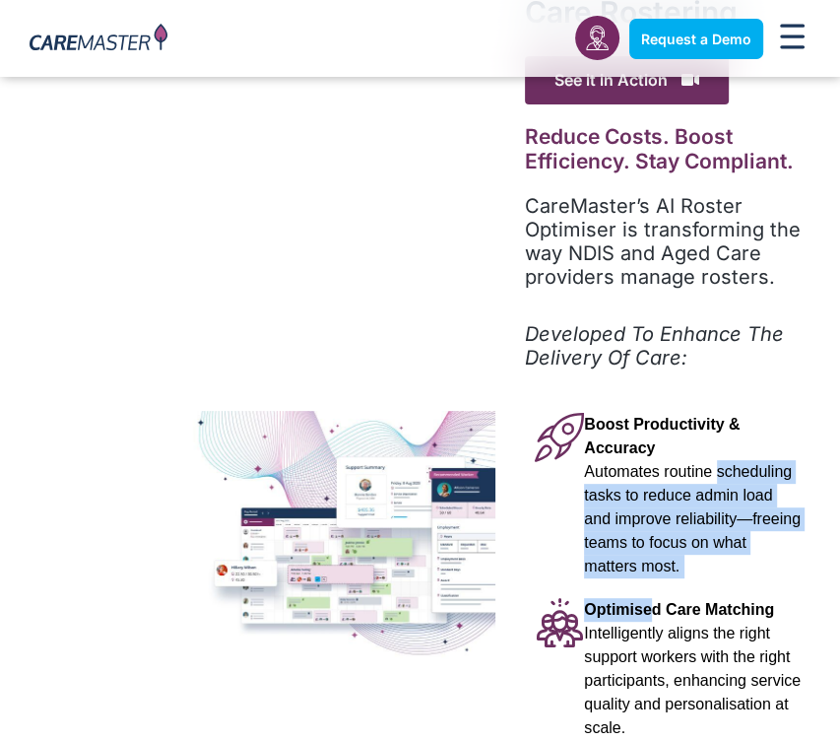
drag, startPoint x: 644, startPoint y: 619, endPoint x: 772, endPoint y: 448, distance: 213.2
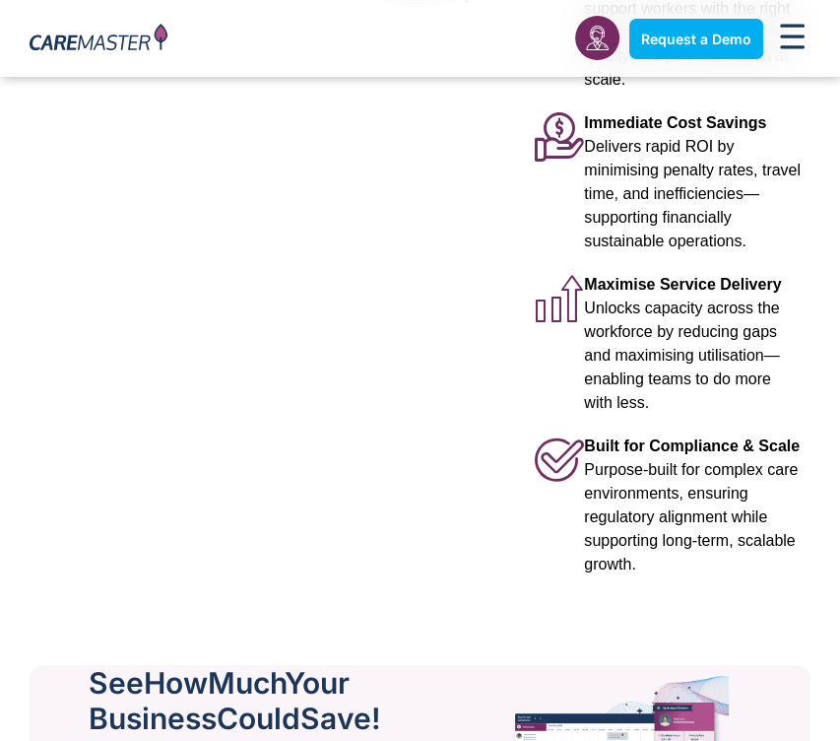
drag, startPoint x: 108, startPoint y: 306, endPoint x: -17, endPoint y: 126, distance: 219.4
